Goal: Task Accomplishment & Management: Use online tool/utility

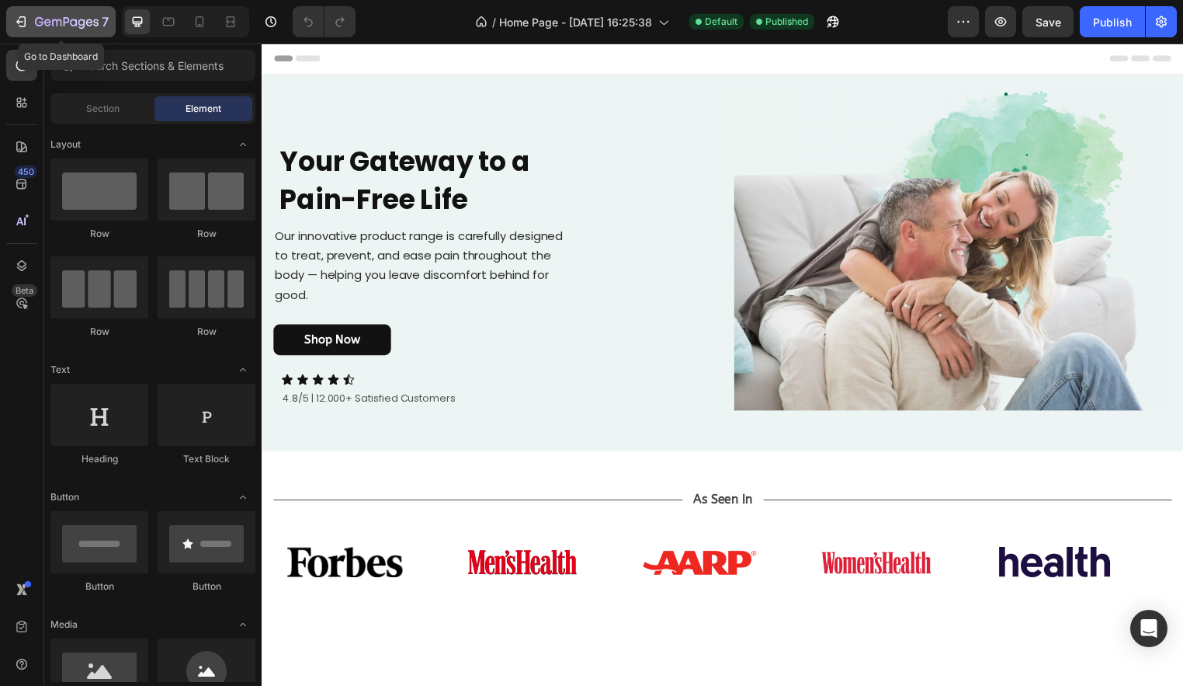
click at [30, 24] on div "7" at bounding box center [60, 21] width 95 height 19
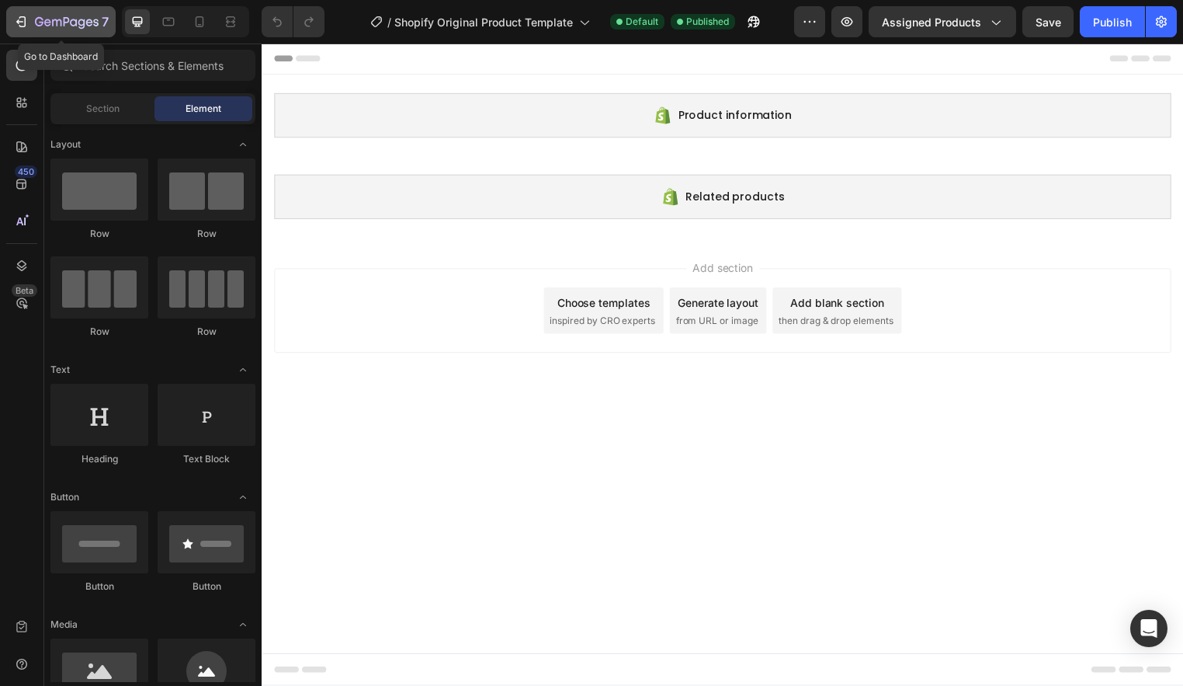
click at [30, 26] on div "7" at bounding box center [60, 21] width 95 height 19
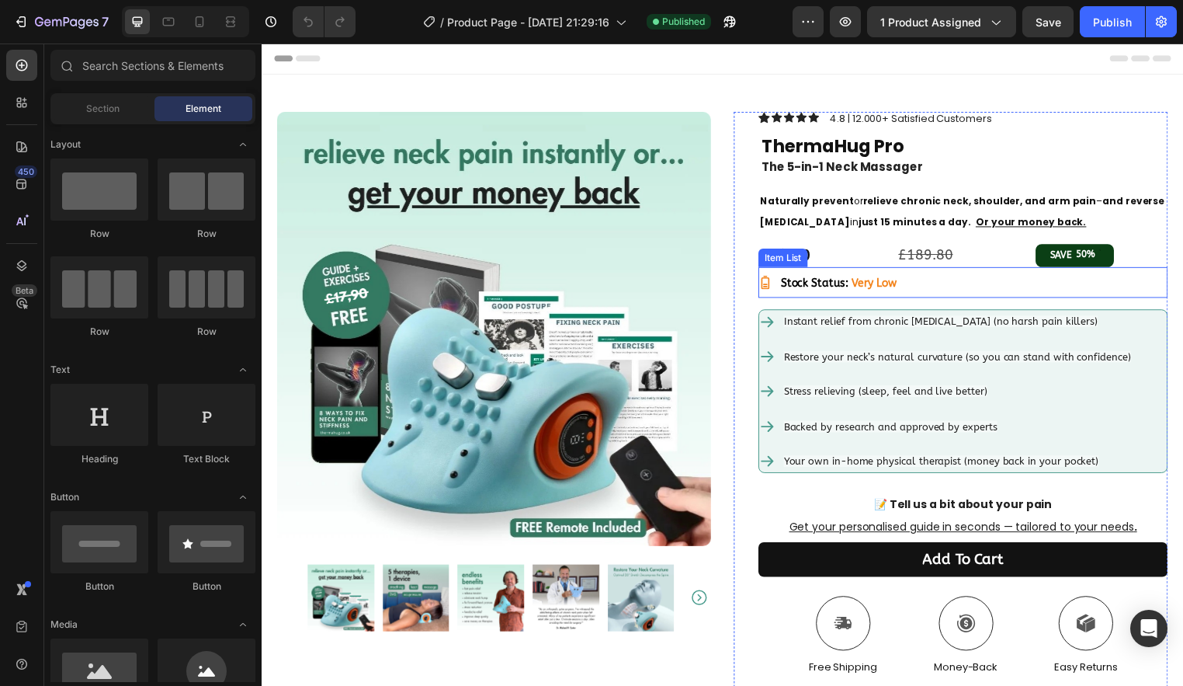
click at [886, 281] on strong "Very Low" at bounding box center [881, 285] width 46 height 13
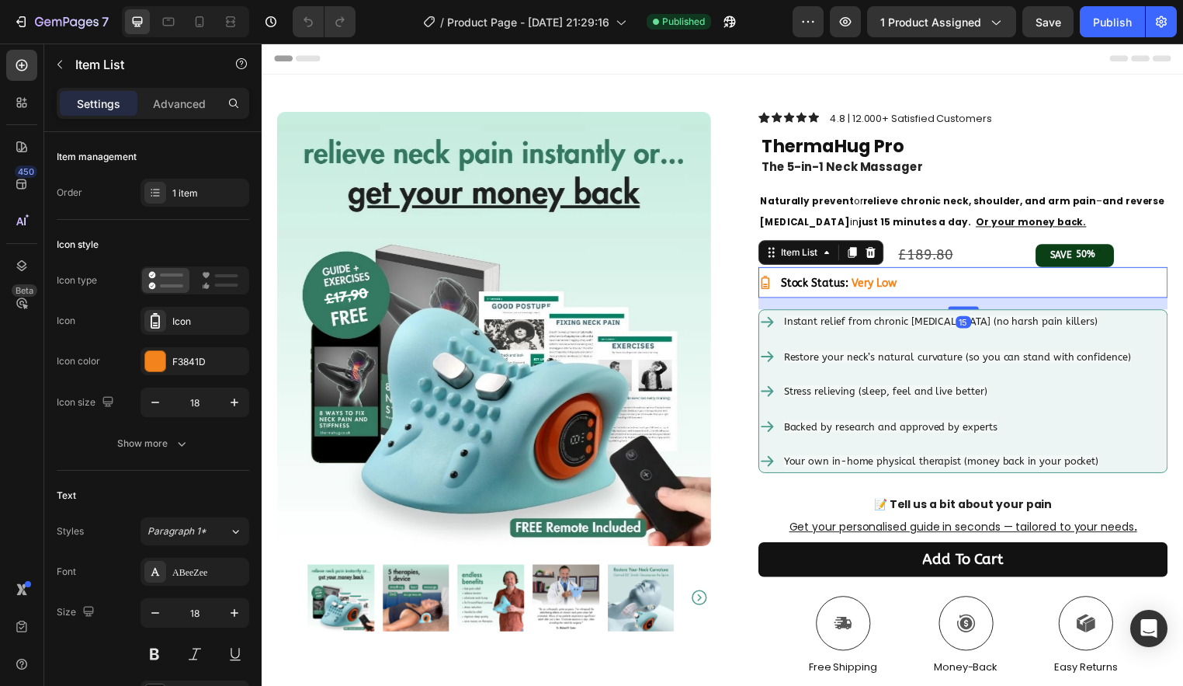
click at [858, 286] on strong "Very Low" at bounding box center [881, 285] width 46 height 13
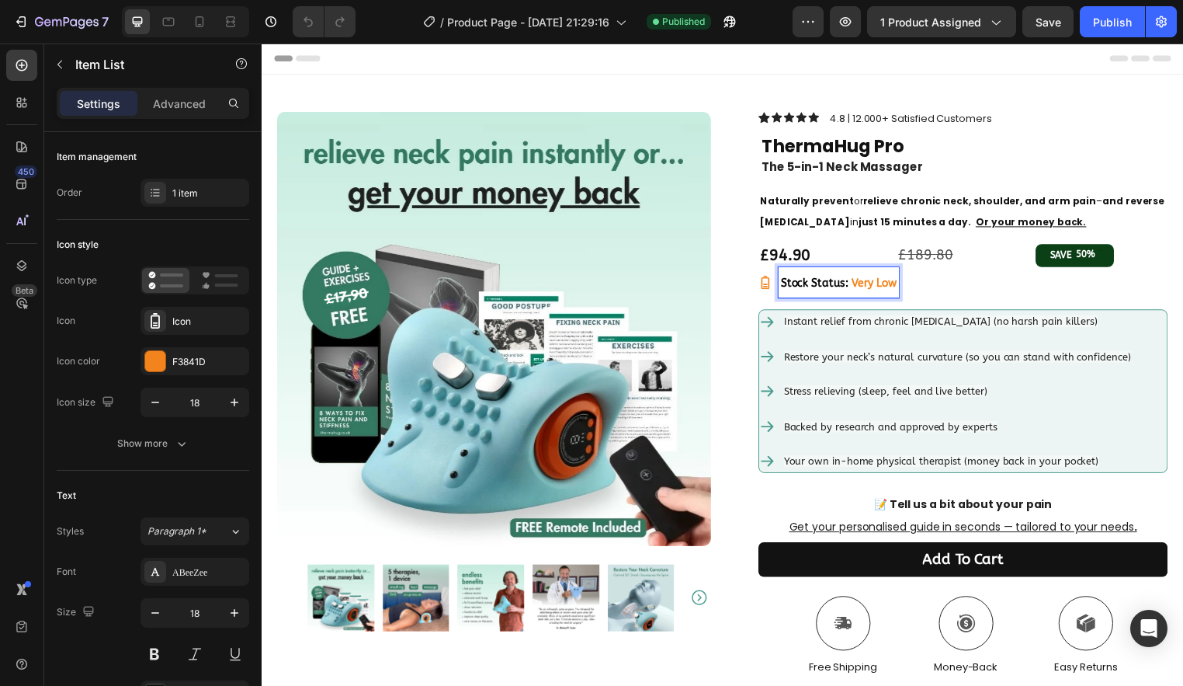
click at [858, 286] on strong "Very Low" at bounding box center [881, 285] width 46 height 13
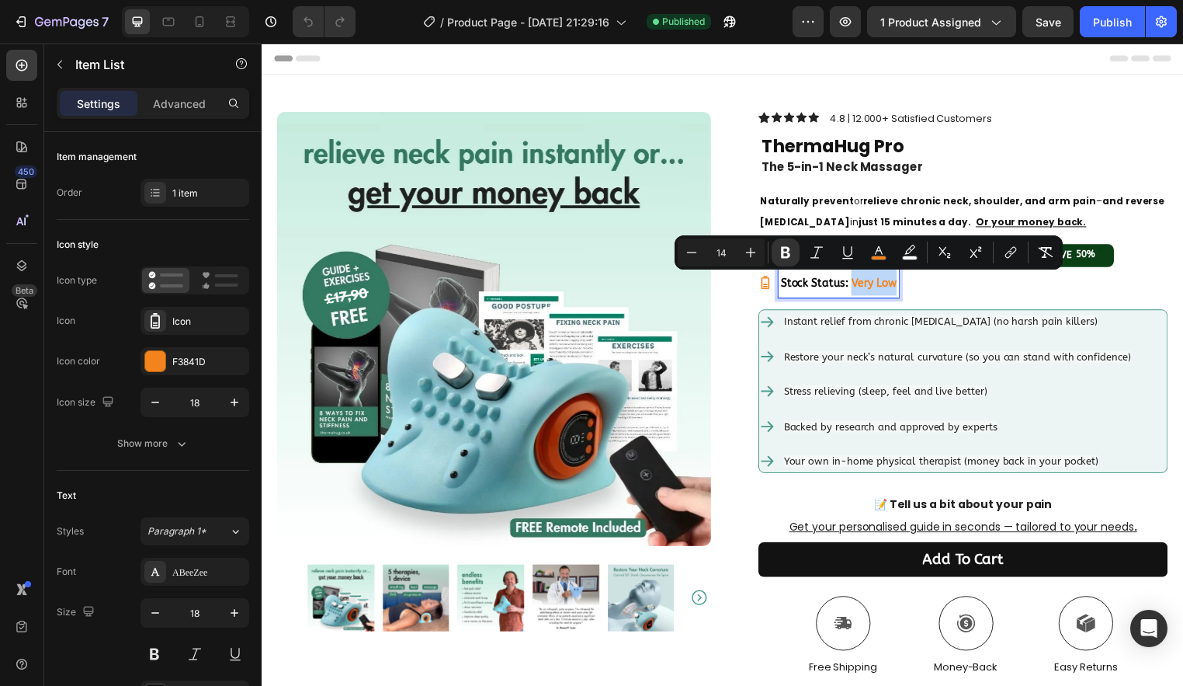
drag, startPoint x: 853, startPoint y: 286, endPoint x: 780, endPoint y: 296, distance: 73.7
click at [903, 284] on div "Stock Status: Very Low" at bounding box center [971, 284] width 414 height 31
click at [200, 362] on div "F3841D" at bounding box center [194, 362] width 45 height 14
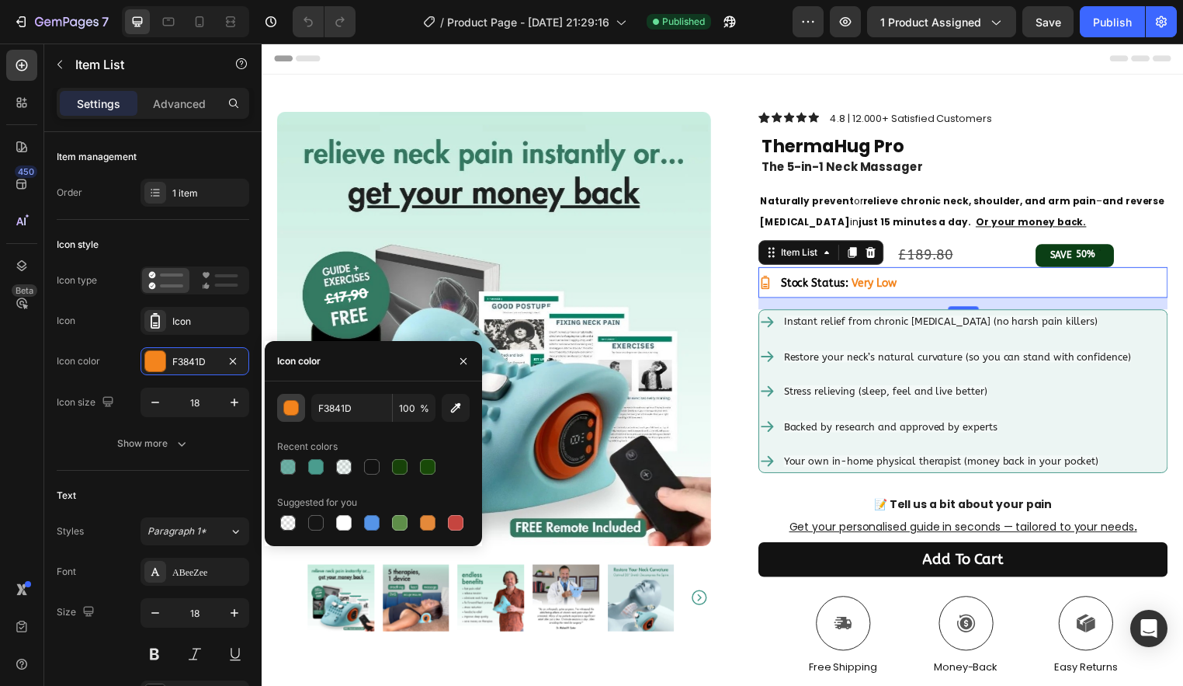
click at [292, 412] on div "button" at bounding box center [292, 409] width 16 height 16
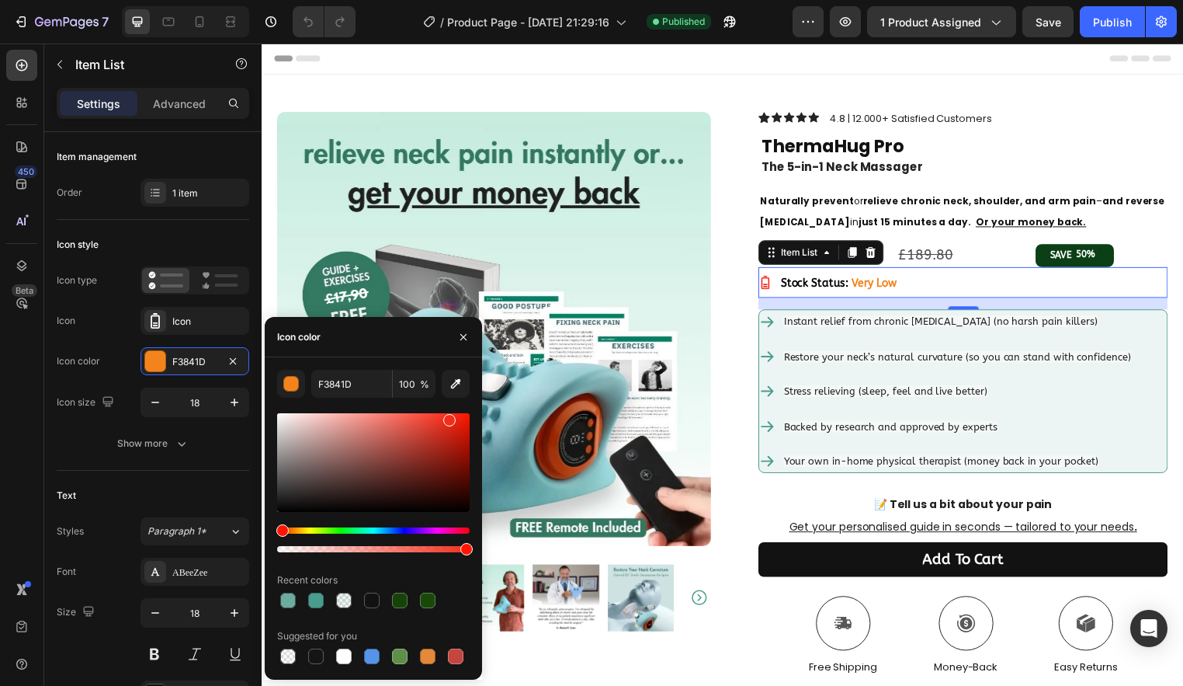
click at [280, 529] on div "Hue" at bounding box center [282, 530] width 12 height 12
click at [454, 417] on div at bounding box center [455, 421] width 12 height 12
click at [457, 420] on div at bounding box center [459, 424] width 12 height 12
type input "EA2210"
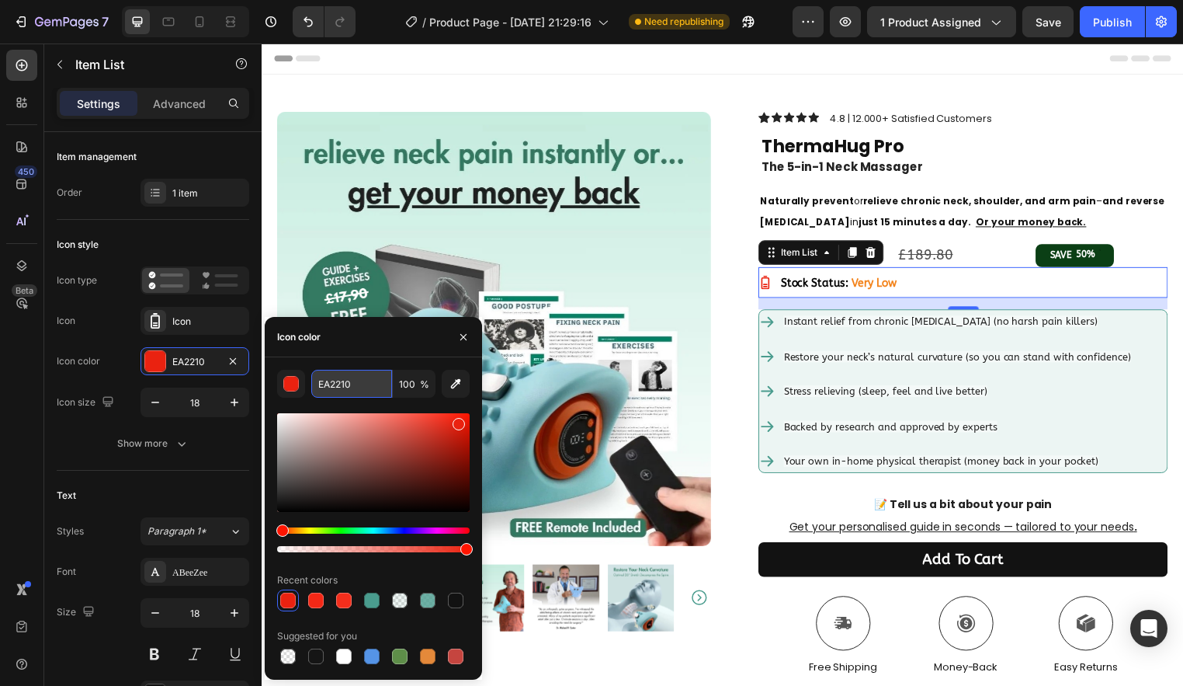
click at [363, 386] on input "EA2210" at bounding box center [351, 384] width 81 height 28
copy strong "Very Low"
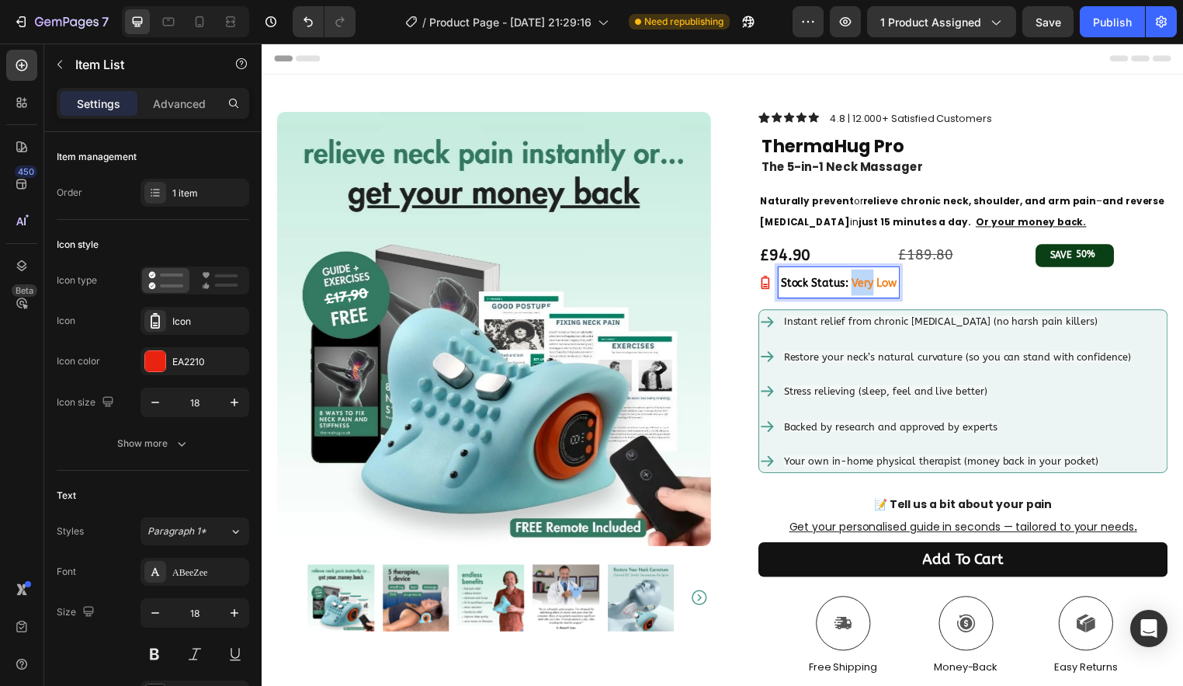
click at [858, 284] on strong "Very Low" at bounding box center [881, 285] width 46 height 13
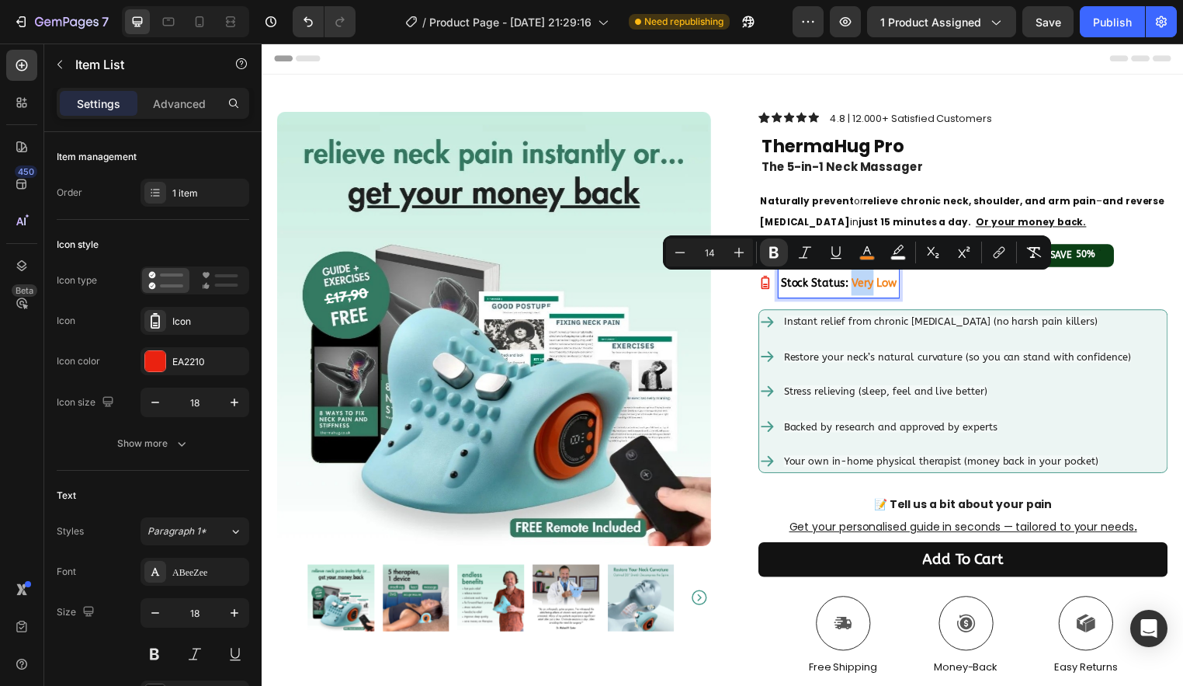
click at [858, 284] on strong "Very Low" at bounding box center [881, 285] width 46 height 13
drag, startPoint x: 852, startPoint y: 283, endPoint x: 897, endPoint y: 282, distance: 45.1
click at [901, 283] on div "Stock Status: Very Low" at bounding box center [971, 284] width 414 height 31
drag, startPoint x: 879, startPoint y: 257, endPoint x: 828, endPoint y: 309, distance: 72.5
click at [879, 257] on rect "Editor contextual toolbar" at bounding box center [879, 258] width 15 height 4
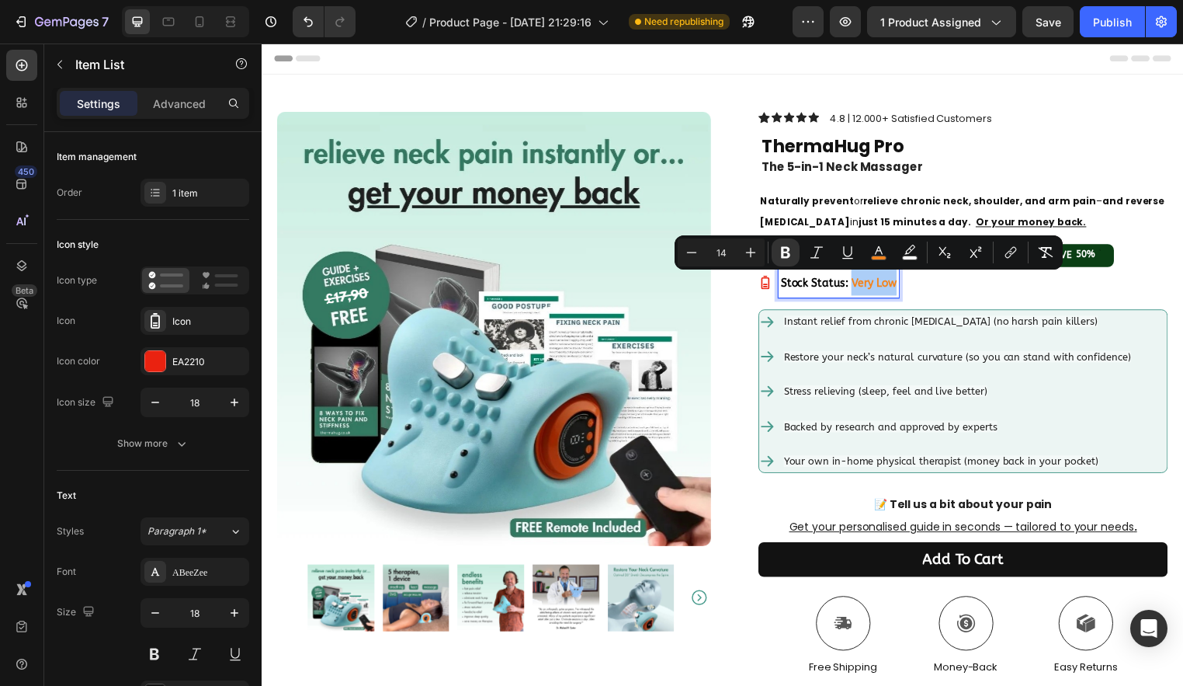
type input "F3841D"
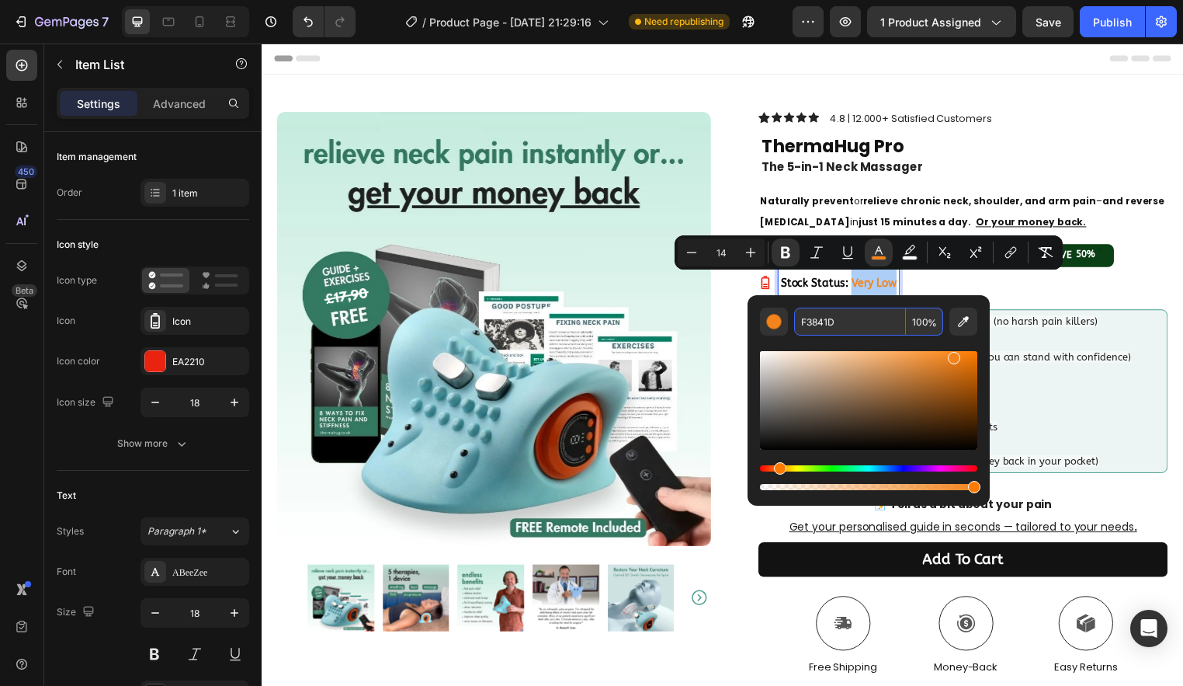
click at [843, 322] on input "F3841D" at bounding box center [850, 321] width 112 height 28
paste input "EA2210"
type input "EA2210"
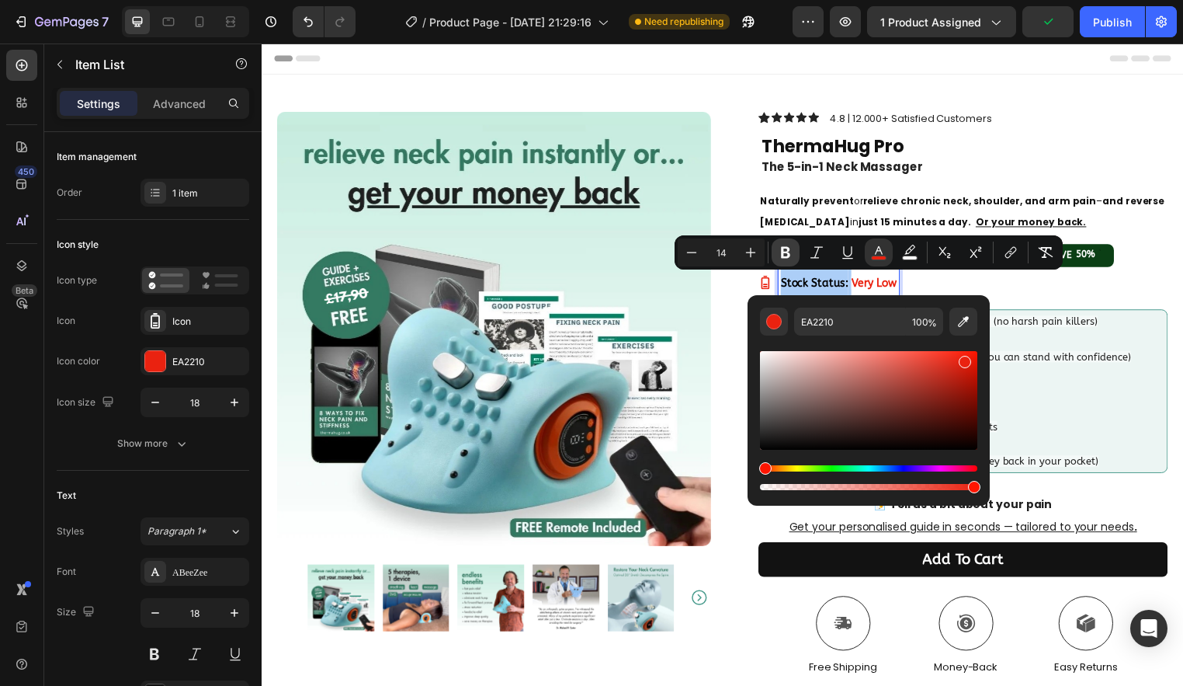
click at [780, 245] on icon "Editor contextual toolbar" at bounding box center [786, 253] width 16 height 16
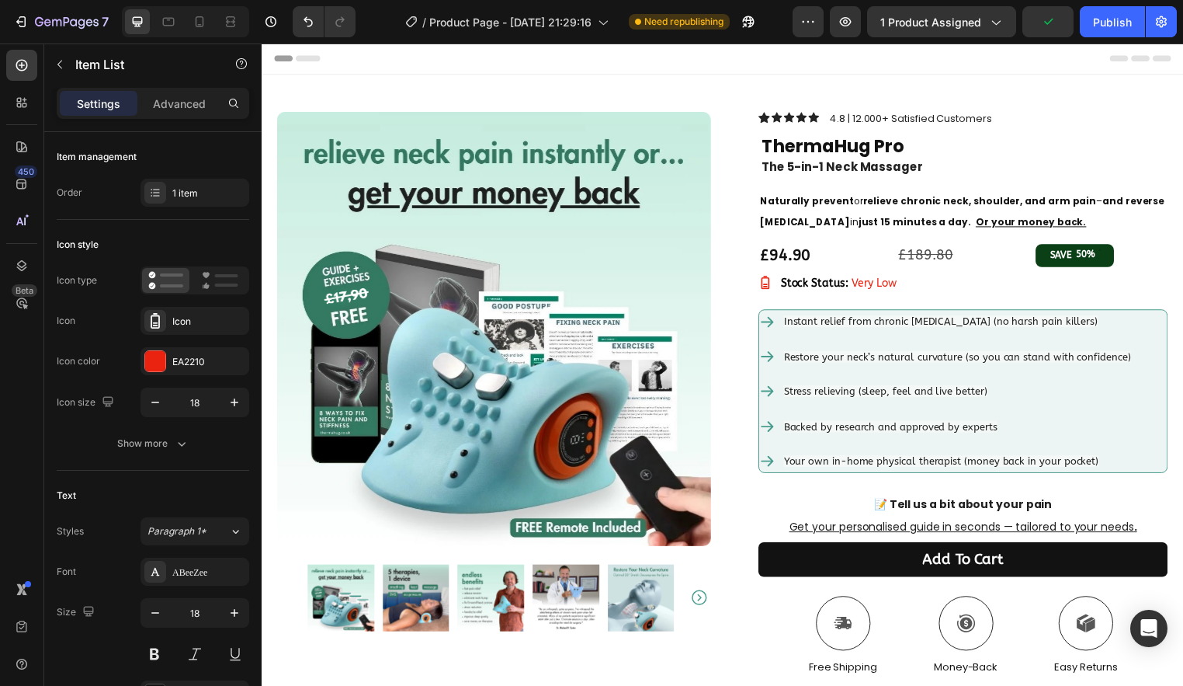
click at [858, 282] on span "Very Low" at bounding box center [881, 285] width 46 height 13
click at [858, 283] on span "Very Low" at bounding box center [881, 285] width 46 height 13
drag, startPoint x: 852, startPoint y: 283, endPoint x: 925, endPoint y: 281, distance: 73.0
click at [925, 281] on div "Stock Status: Very Low" at bounding box center [971, 284] width 414 height 31
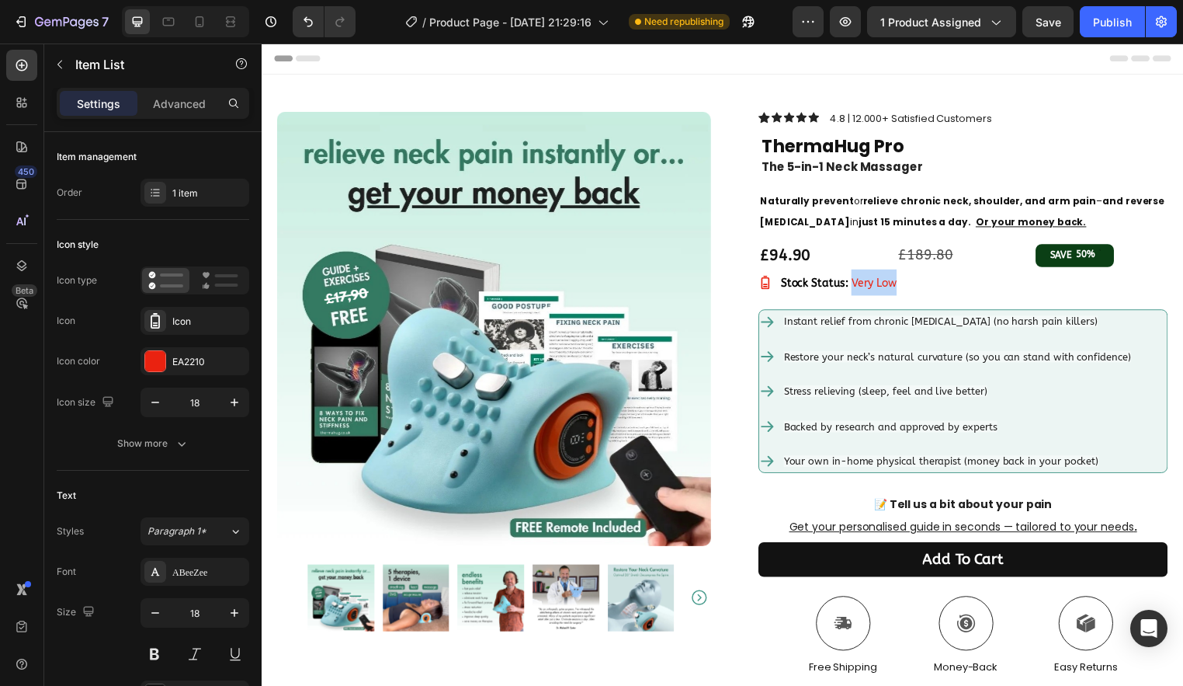
click at [858, 282] on span "Very Low" at bounding box center [881, 285] width 46 height 13
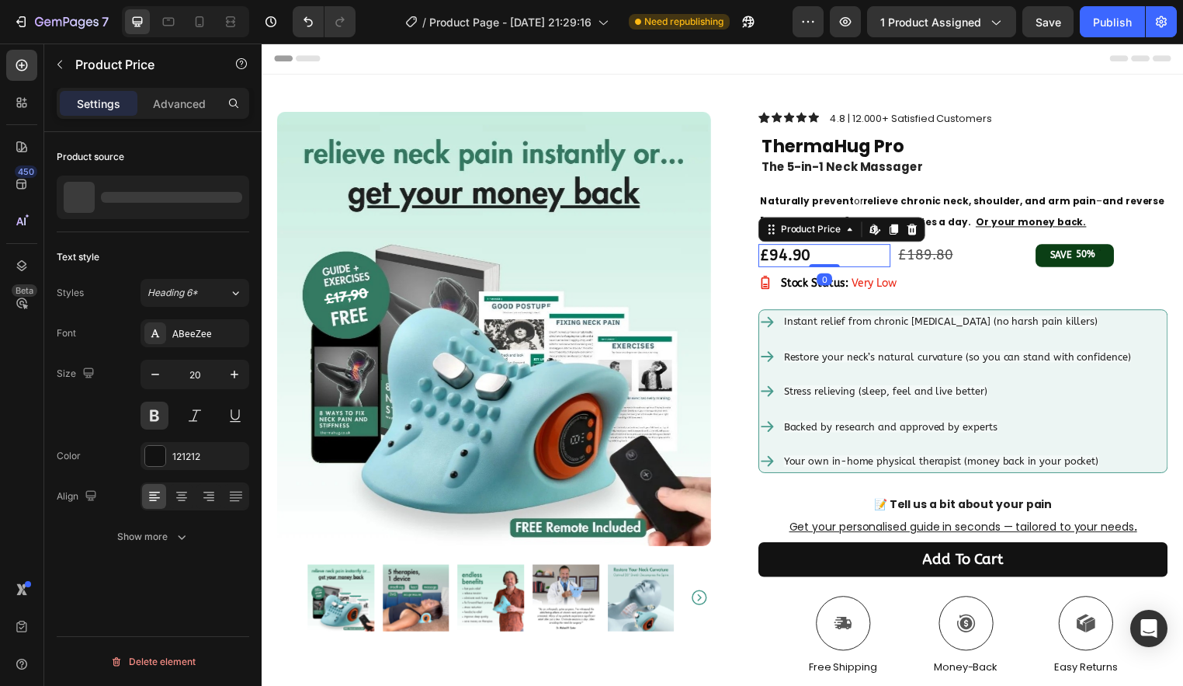
click at [849, 259] on div "£94.90" at bounding box center [831, 257] width 134 height 23
click at [858, 282] on span "Very Low" at bounding box center [881, 285] width 46 height 13
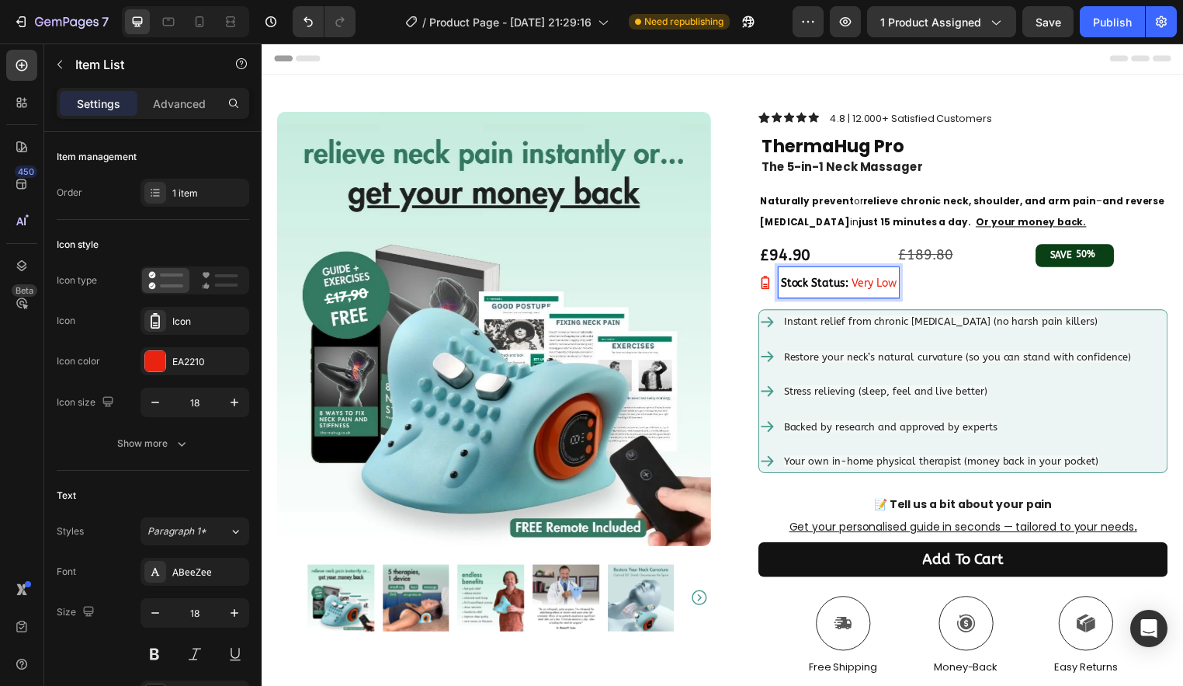
click at [858, 282] on span "Very Low" at bounding box center [881, 285] width 46 height 13
drag, startPoint x: 852, startPoint y: 282, endPoint x: 911, endPoint y: 279, distance: 58.3
click at [911, 279] on div "Stock Status: Very Low" at bounding box center [971, 284] width 414 height 31
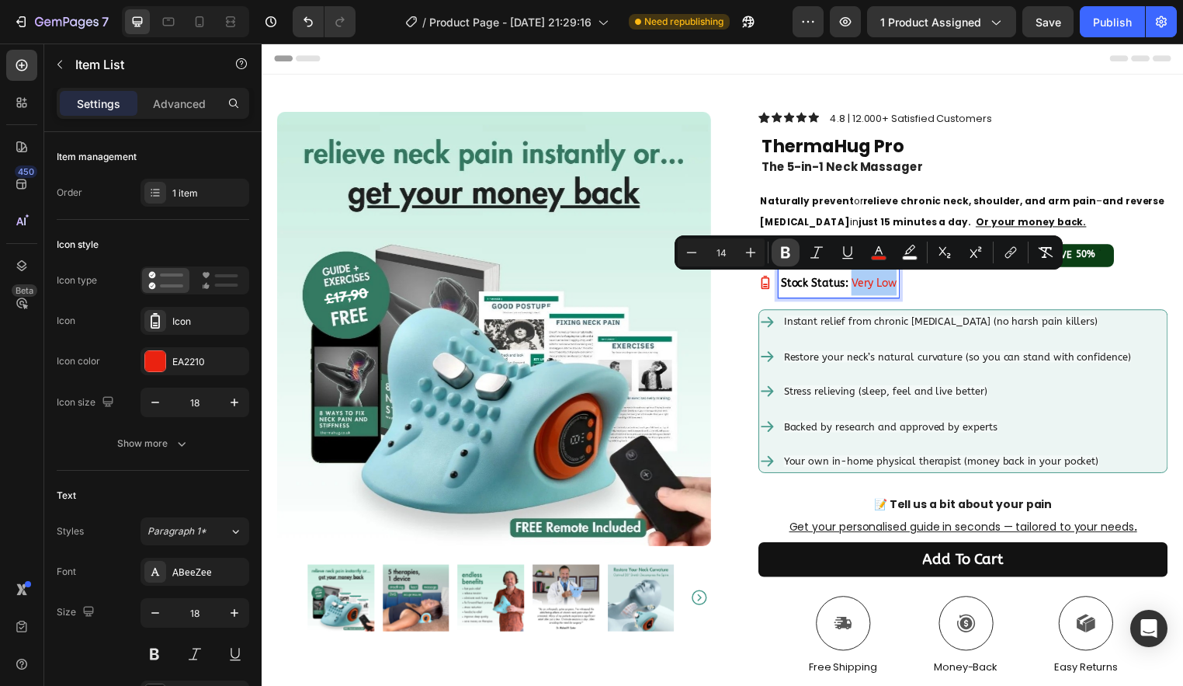
click at [797, 256] on button "Bold" at bounding box center [786, 252] width 28 height 28
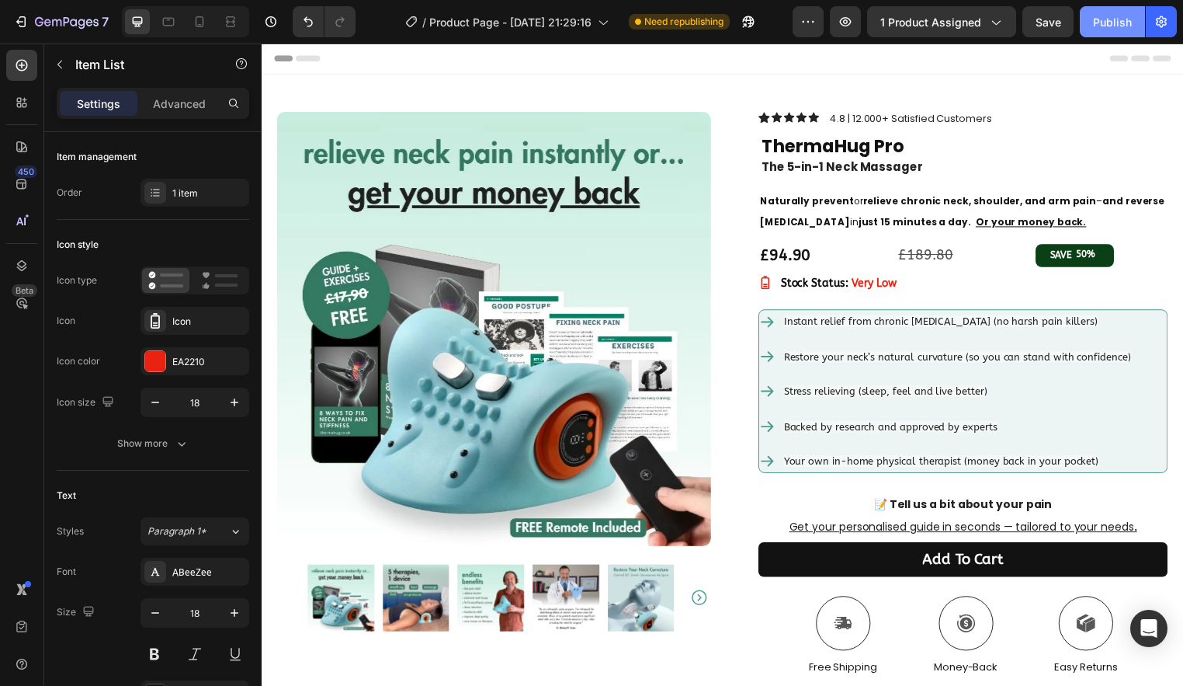
click at [1097, 25] on div "Publish" at bounding box center [1112, 22] width 39 height 16
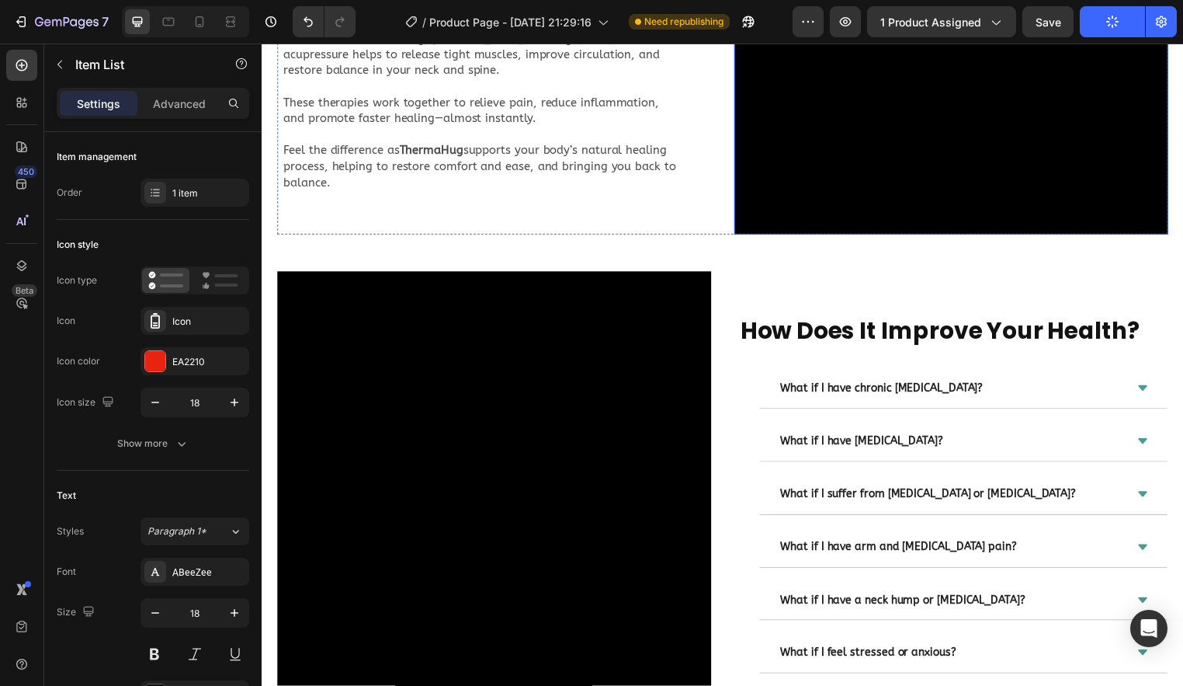
scroll to position [2746, 0]
